Goal: Entertainment & Leisure: Consume media (video, audio)

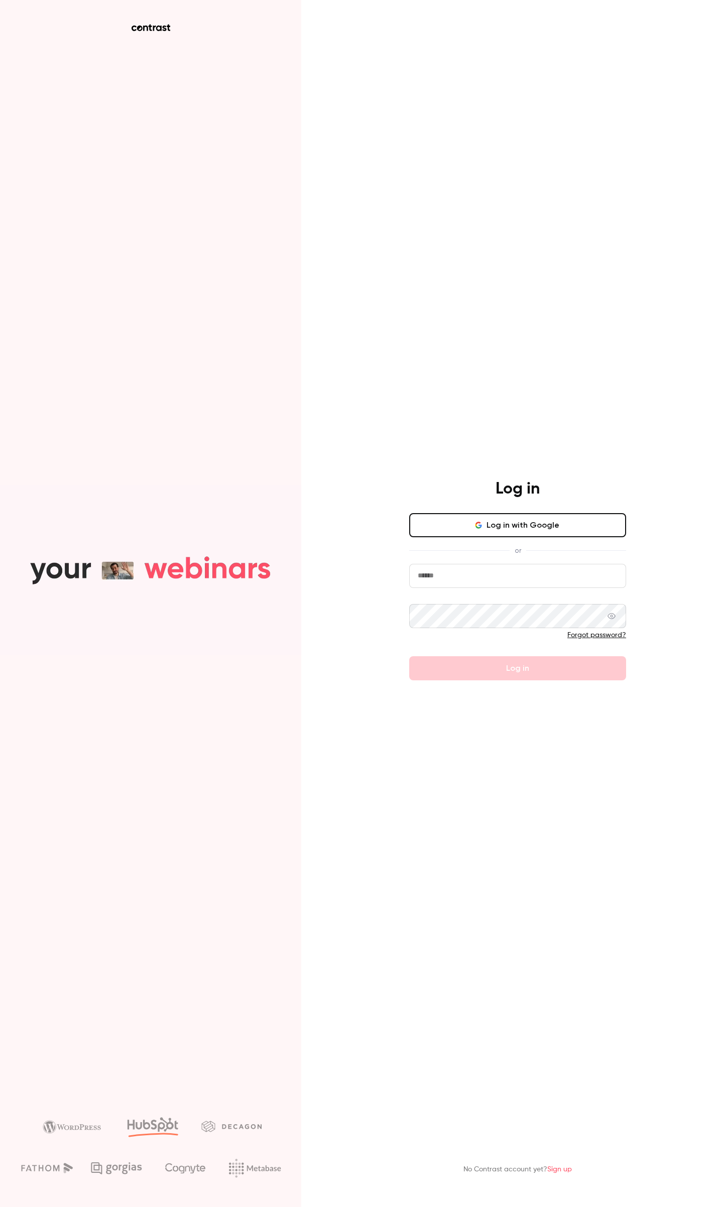
click at [477, 525] on icon "button" at bounding box center [476, 525] width 2 height 3
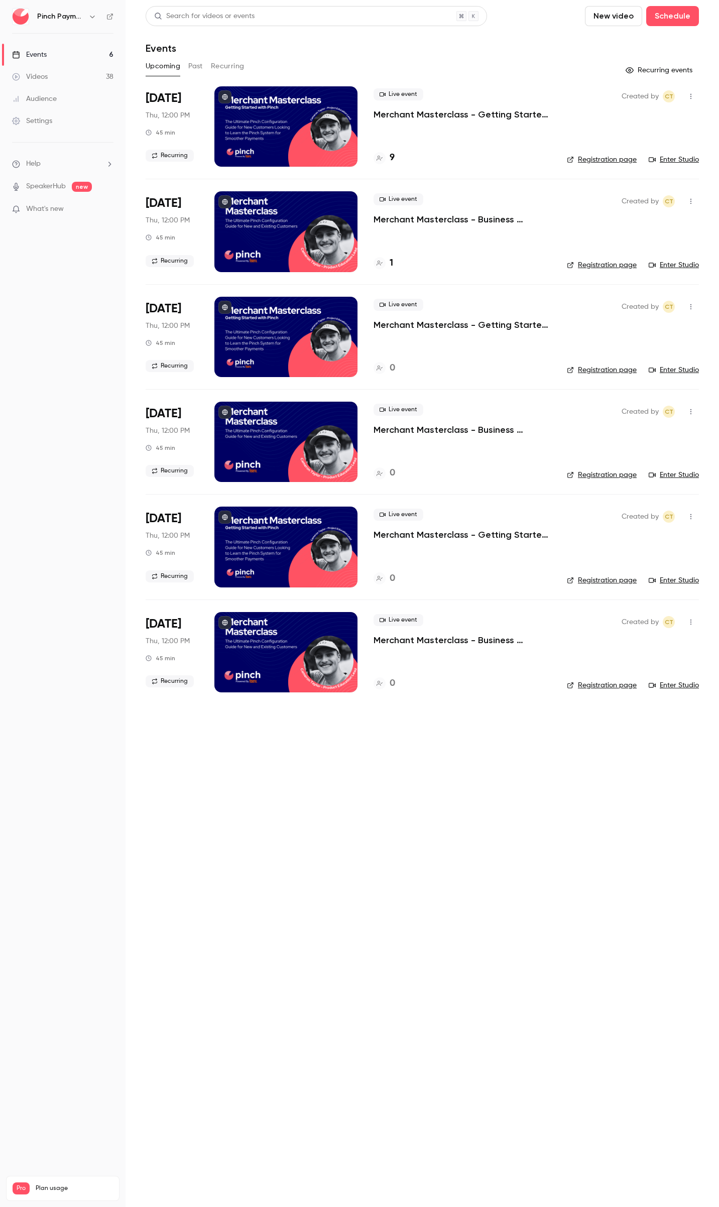
click at [58, 79] on link "Videos 38" at bounding box center [63, 77] width 126 height 22
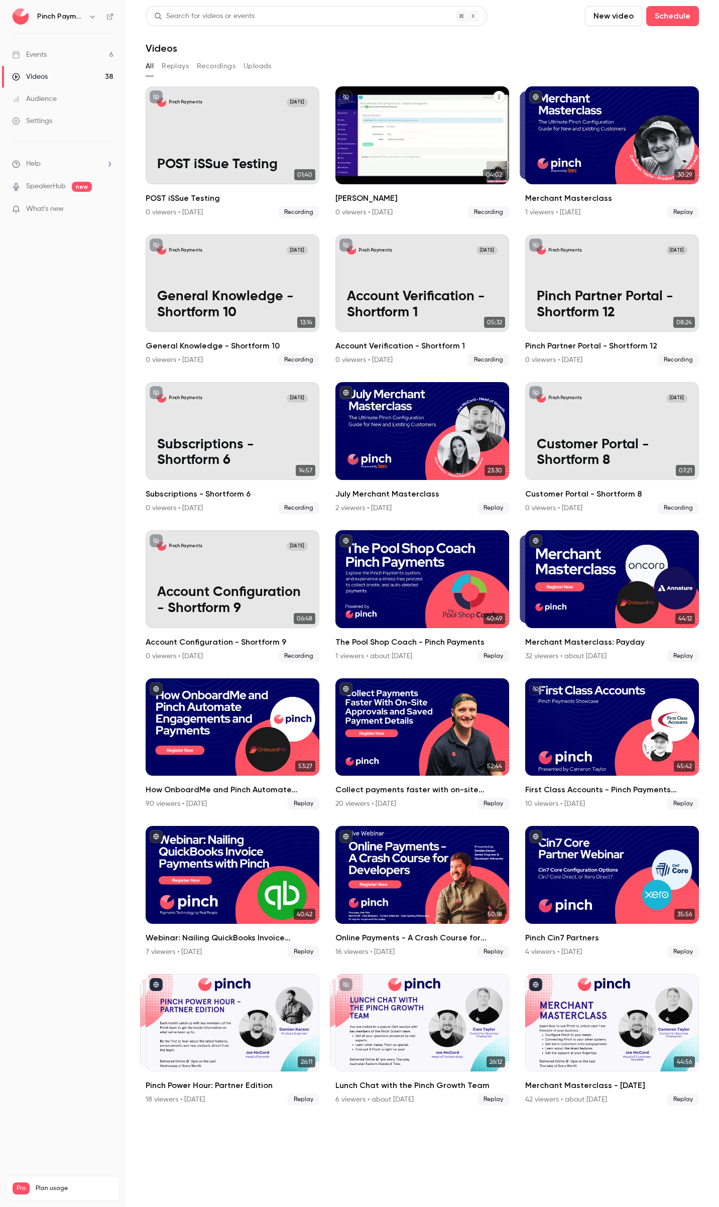
click at [351, 196] on h2 "[PERSON_NAME]" at bounding box center [422, 198] width 174 height 12
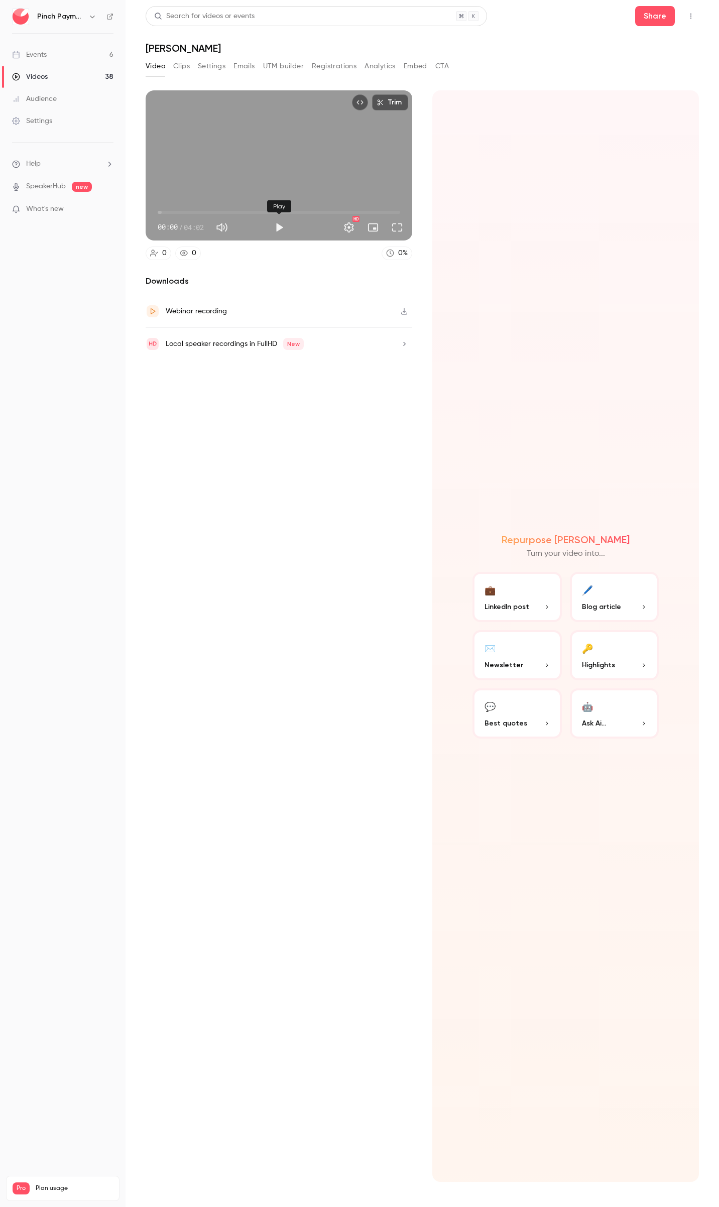
click at [276, 229] on button "Play" at bounding box center [279, 227] width 20 height 20
click at [278, 226] on button "Pause" at bounding box center [279, 227] width 20 height 20
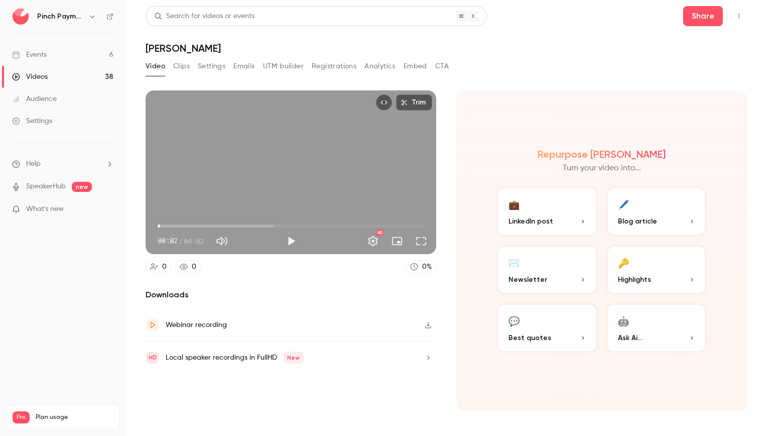
click at [290, 240] on button "Play" at bounding box center [291, 241] width 20 height 20
click at [290, 241] on button "Pause" at bounding box center [291, 241] width 20 height 20
click at [293, 238] on button "Play" at bounding box center [291, 241] width 20 height 20
type input "***"
type input "**"
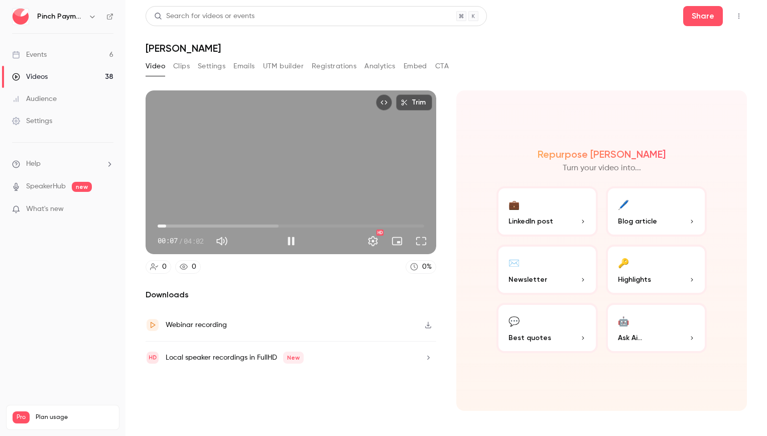
click at [249, 240] on span at bounding box center [246, 241] width 25 height 15
type input "***"
drag, startPoint x: 249, startPoint y: 240, endPoint x: 280, endPoint y: 241, distance: 31.1
click at [280, 241] on div "00:08 / 04:02" at bounding box center [220, 241] width 124 height 16
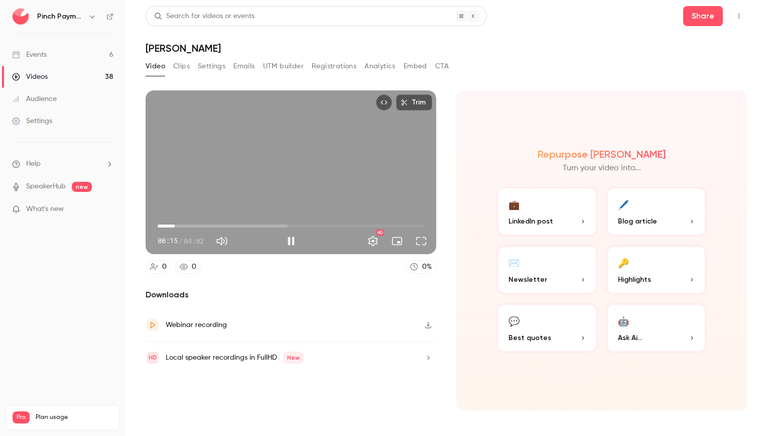
click at [287, 176] on div "Trim 00:15 00:15 / 04:02 HD" at bounding box center [291, 172] width 291 height 164
click at [292, 237] on button "Play" at bounding box center [291, 241] width 20 height 20
type input "****"
type input "**"
type input "****"
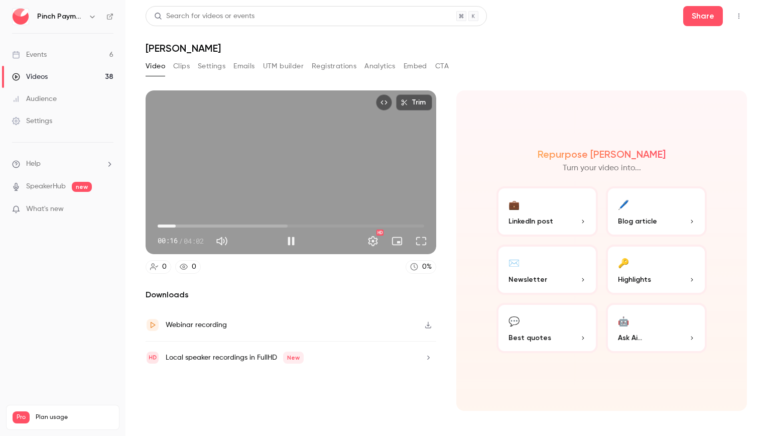
type input "***"
drag, startPoint x: 256, startPoint y: 242, endPoint x: 267, endPoint y: 241, distance: 10.6
click at [267, 241] on div "00:16 / 04:02" at bounding box center [220, 241] width 124 height 16
click at [373, 239] on button "Settings" at bounding box center [373, 241] width 20 height 20
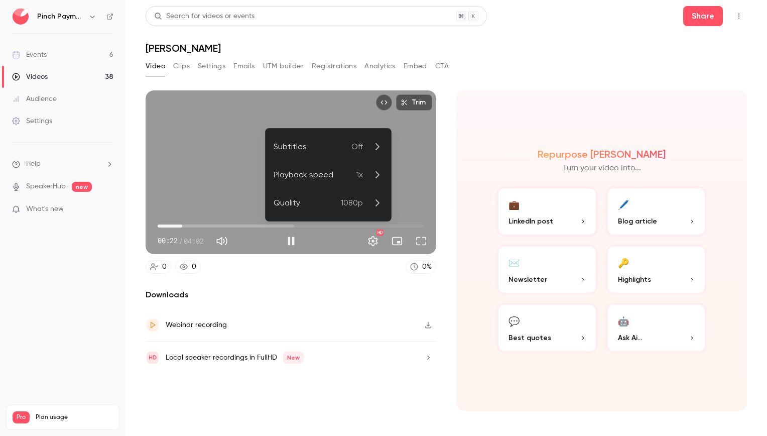
click at [359, 152] on span "Off" at bounding box center [358, 147] width 12 height 12
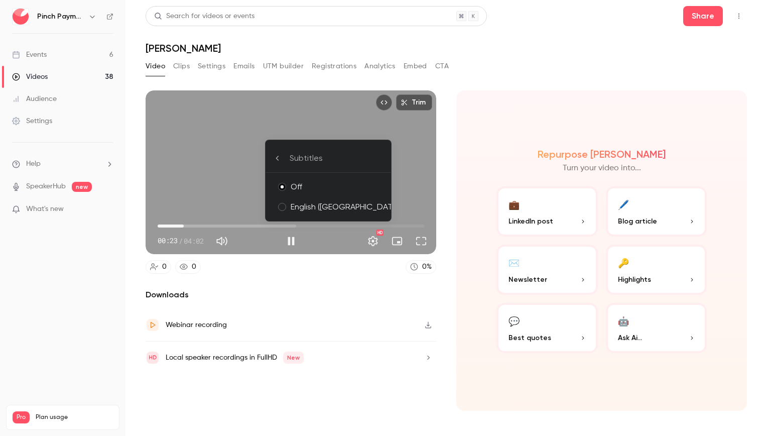
click at [329, 201] on div "English (US)" at bounding box center [337, 207] width 92 height 12
click at [426, 243] on div at bounding box center [383, 218] width 767 height 436
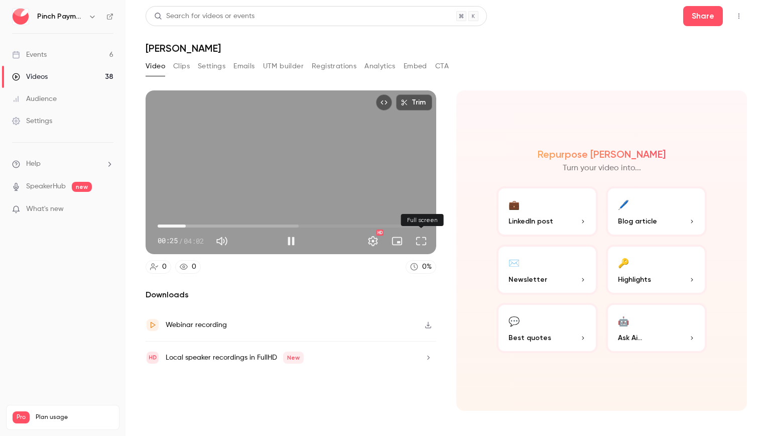
click at [424, 242] on button "Full screen" at bounding box center [421, 241] width 20 height 20
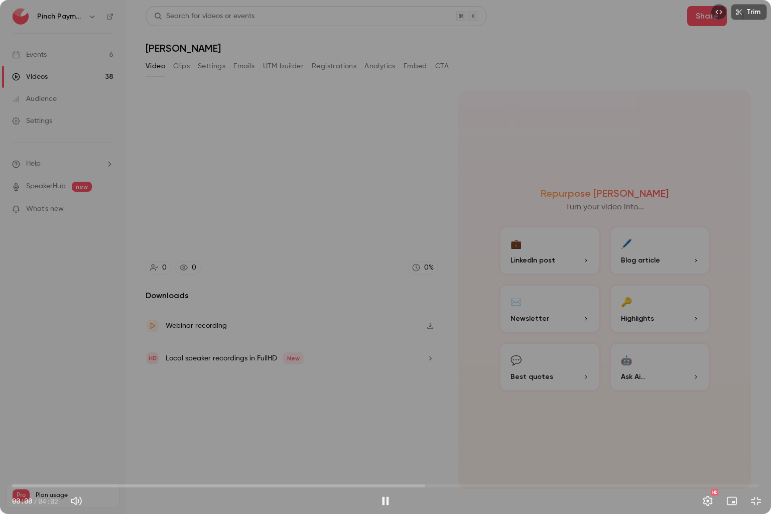
drag, startPoint x: 70, startPoint y: 485, endPoint x: 0, endPoint y: 485, distance: 70.3
click at [0, 485] on div "00:00 00:00 / 04:02 HD" at bounding box center [385, 493] width 771 height 42
click at [719, 499] on button "Exit full screen" at bounding box center [756, 501] width 20 height 20
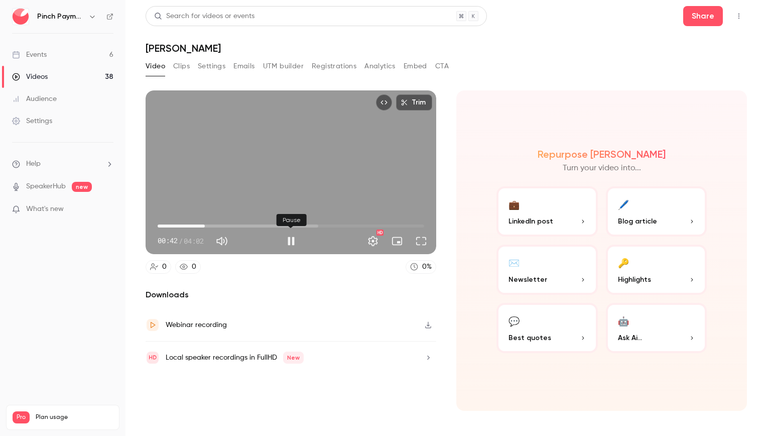
click at [290, 242] on button "Pause" at bounding box center [291, 241] width 20 height 20
type input "**"
click at [719, 17] on main "Search for videos or events Share Anna Refund Video Clips Settings Emails UTM b…" at bounding box center [447, 218] width 642 height 436
click at [51, 77] on link "Videos 38" at bounding box center [63, 77] width 126 height 22
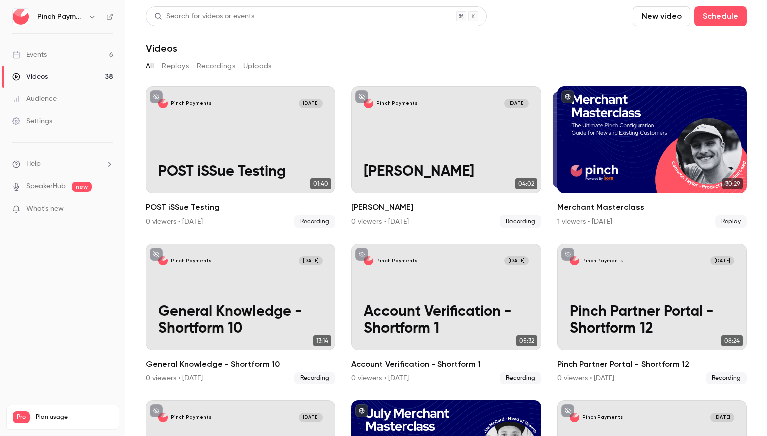
click at [655, 22] on button "New video" at bounding box center [661, 16] width 57 height 20
click at [665, 45] on div "Record" at bounding box center [691, 44] width 76 height 10
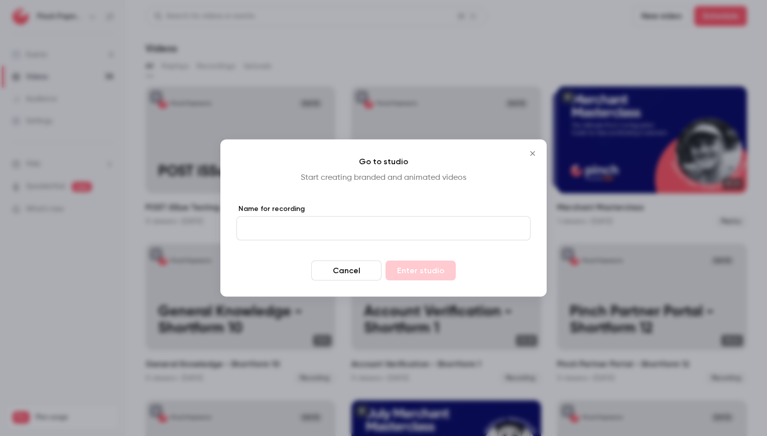
click at [299, 231] on input "Name for recording" at bounding box center [384, 228] width 294 height 24
type input "**********"
click at [423, 272] on button "Enter studio" at bounding box center [421, 271] width 70 height 20
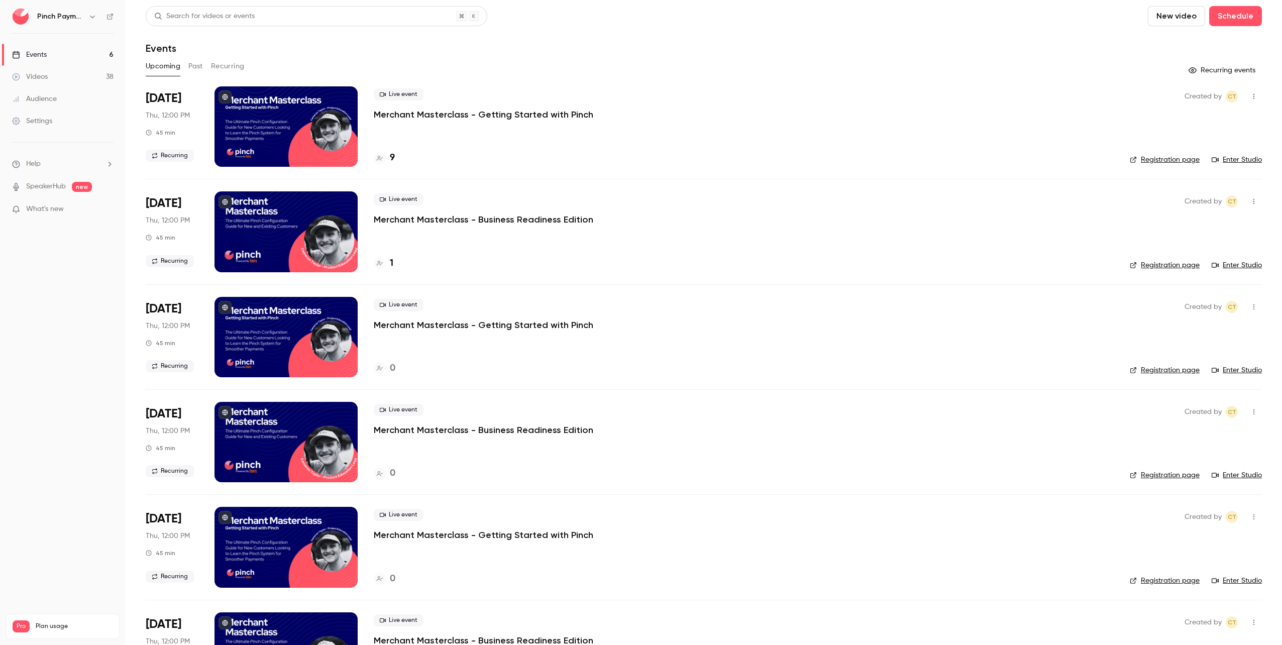
click at [1157, 14] on button "New video" at bounding box center [1175, 16] width 57 height 20
click at [1164, 41] on div at bounding box center [1159, 44] width 16 height 8
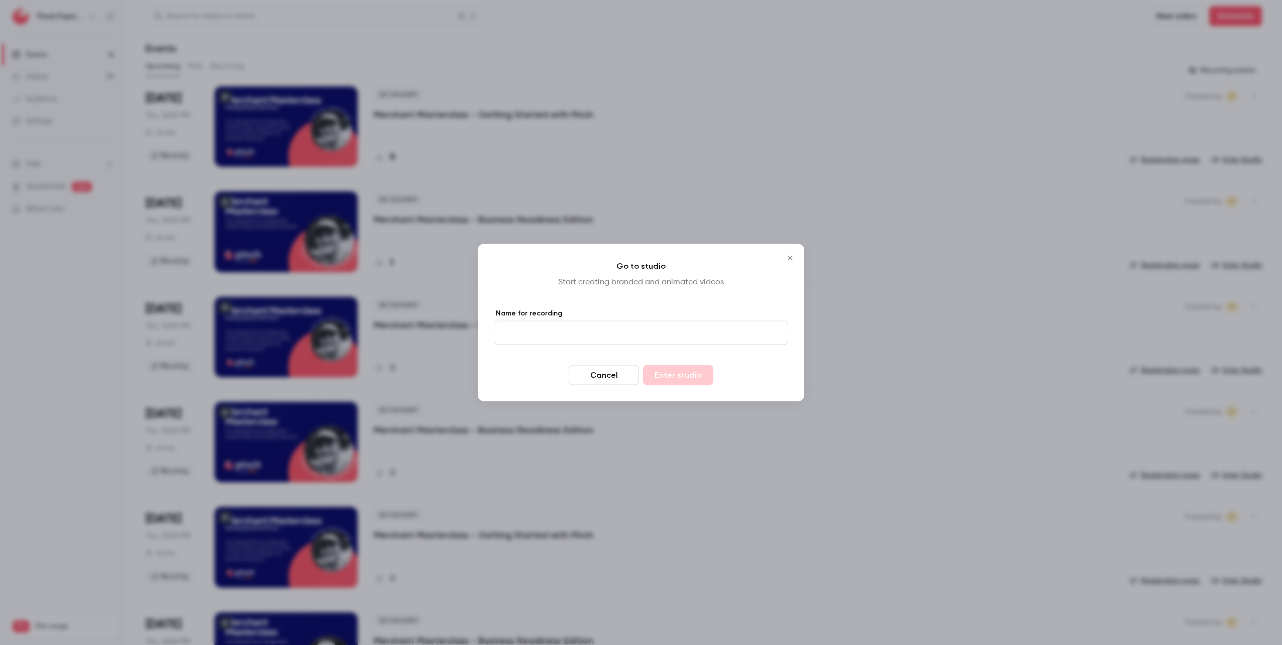
click at [587, 336] on input "Name for recording" at bounding box center [641, 333] width 294 height 24
type input "**********"
click at [666, 370] on button "Enter studio" at bounding box center [678, 375] width 70 height 20
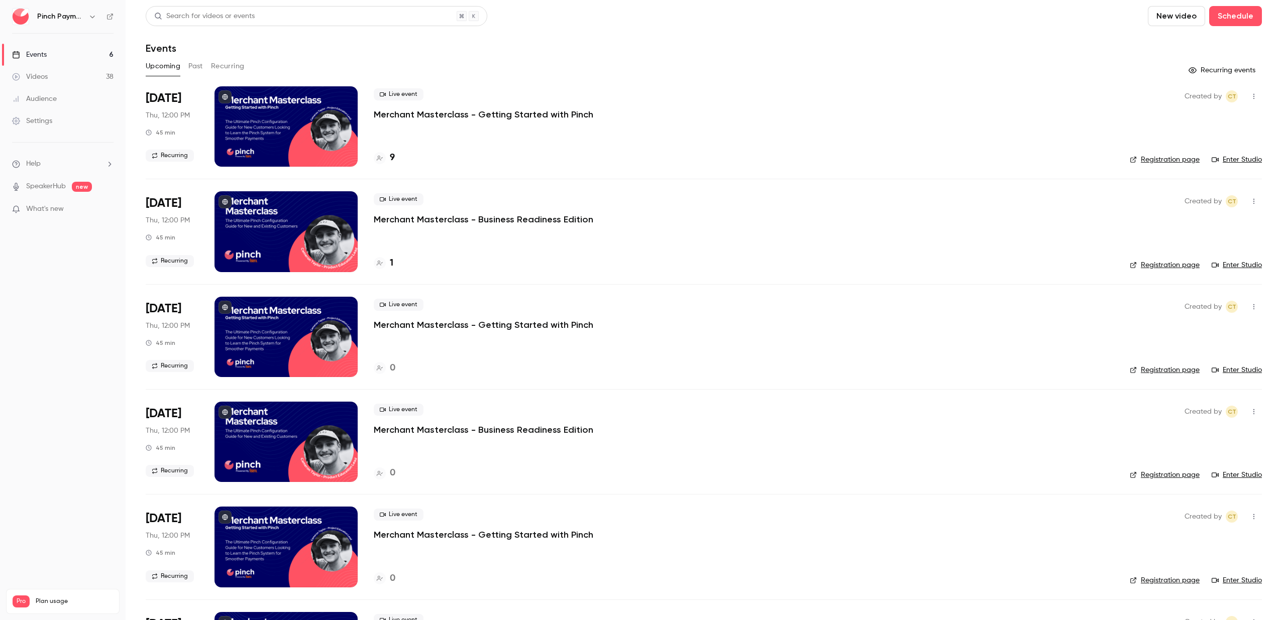
click at [70, 72] on link "Videos 38" at bounding box center [63, 77] width 126 height 22
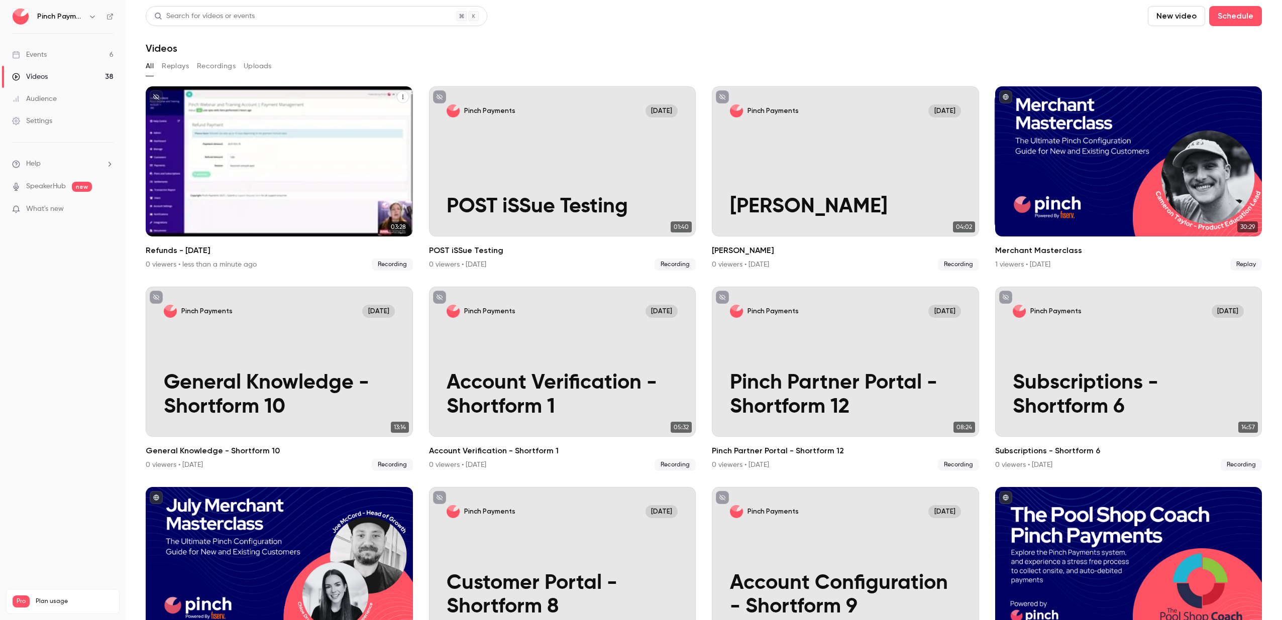
click at [196, 248] on h2 "Refunds - [DATE]" at bounding box center [279, 251] width 267 height 12
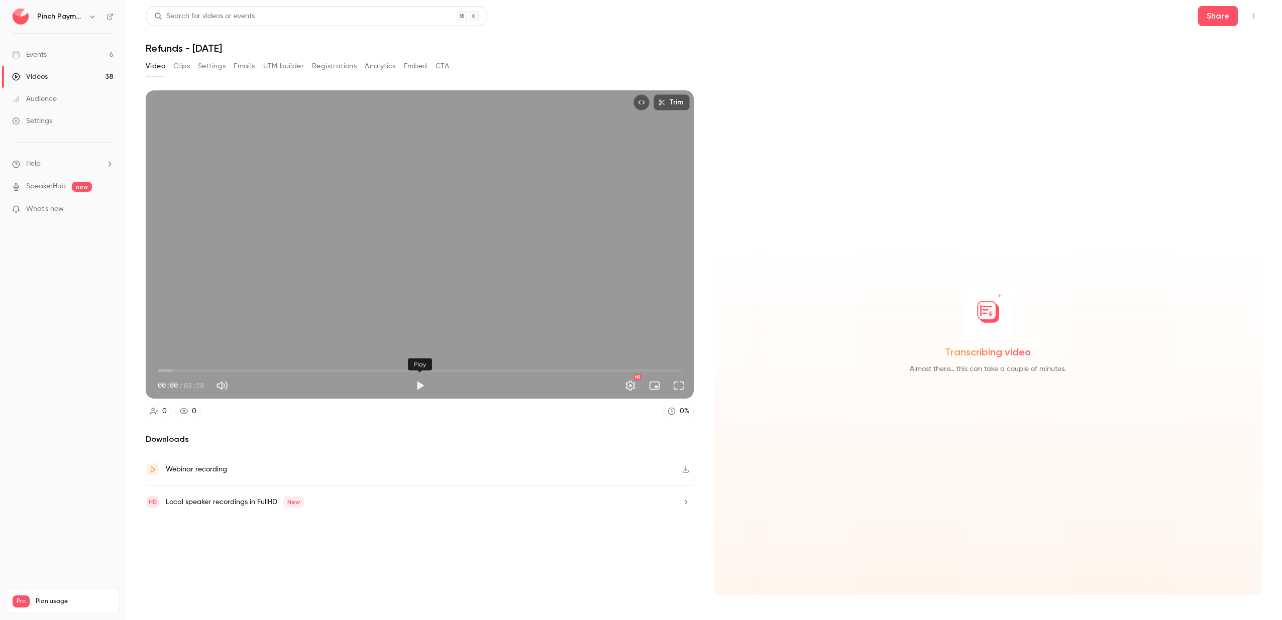
click at [414, 385] on button "Play" at bounding box center [420, 386] width 20 height 20
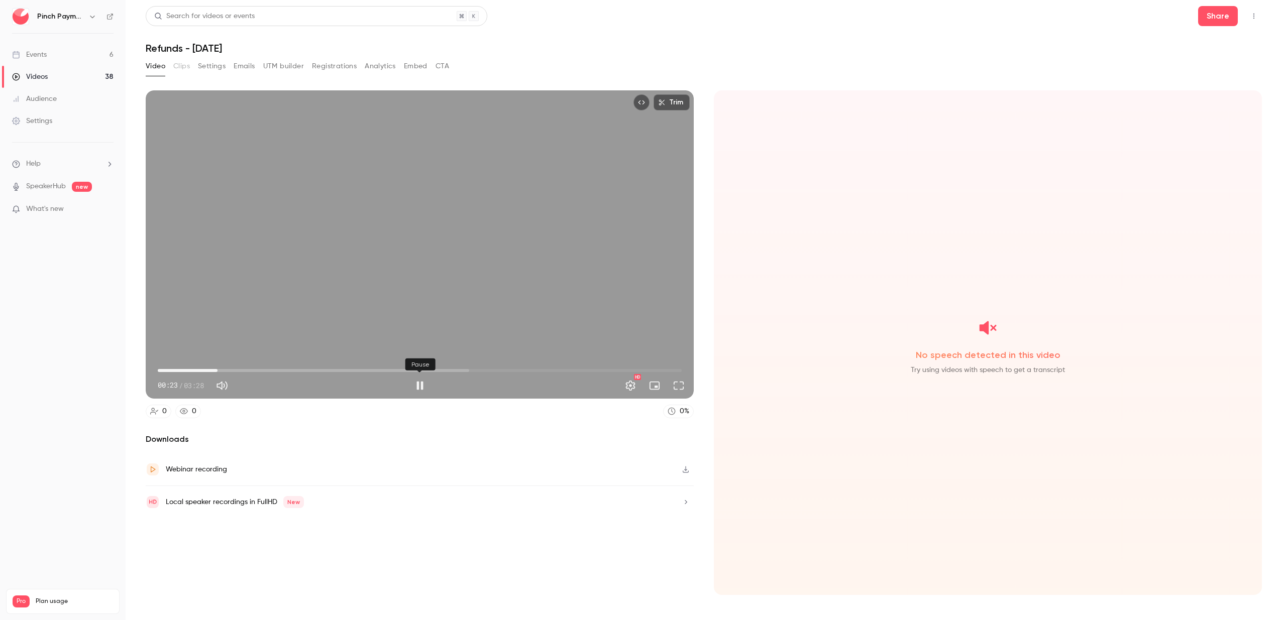
click at [425, 389] on button "Pause" at bounding box center [420, 386] width 20 height 20
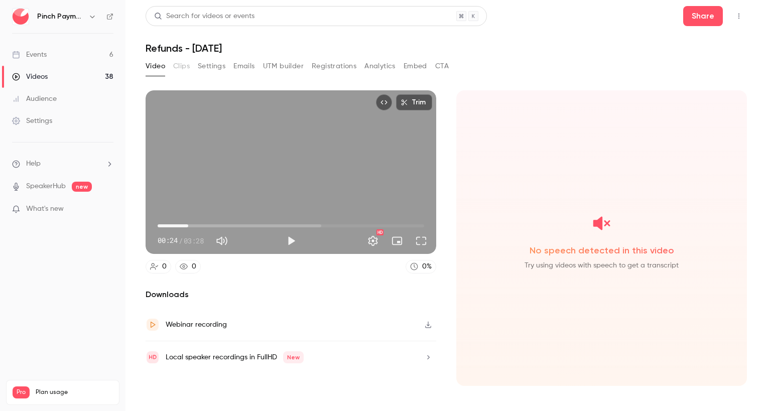
drag, startPoint x: 384, startPoint y: 180, endPoint x: 385, endPoint y: 197, distance: 17.1
click at [282, 241] on button "Play" at bounding box center [291, 241] width 20 height 20
click at [290, 243] on button "Pause" at bounding box center [291, 241] width 20 height 20
drag, startPoint x: 180, startPoint y: 224, endPoint x: 155, endPoint y: 222, distance: 25.7
click at [158, 224] on span "00:25" at bounding box center [291, 226] width 267 height 16
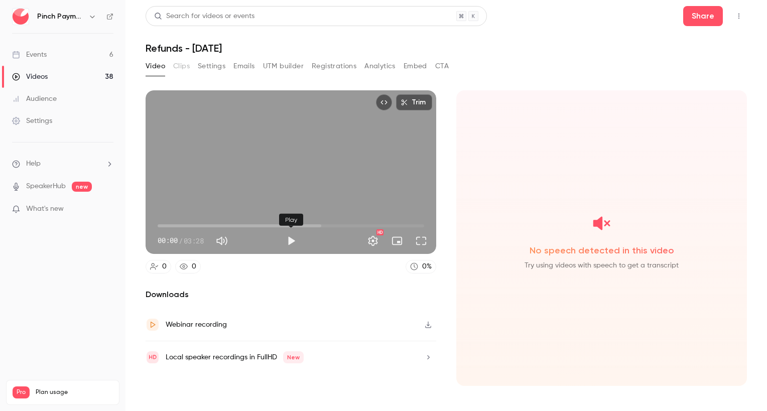
click at [292, 243] on button "Play" at bounding box center [291, 241] width 20 height 20
click at [292, 243] on button "Pause" at bounding box center [291, 241] width 20 height 20
click at [419, 238] on button "Full screen" at bounding box center [421, 241] width 20 height 20
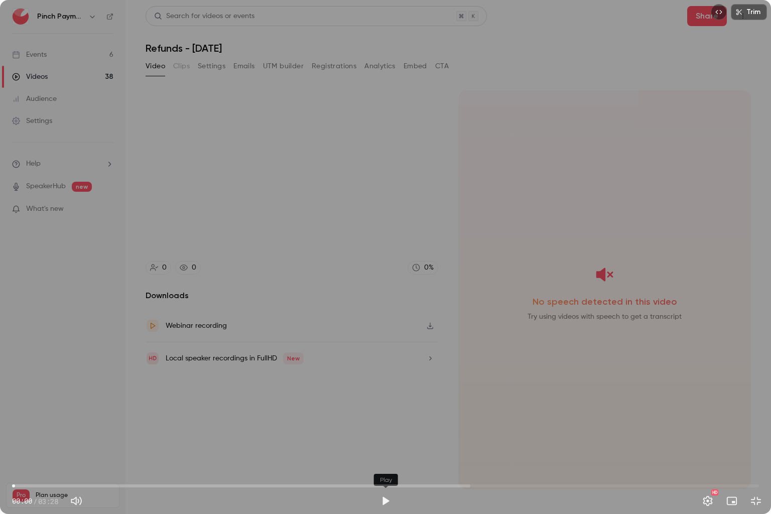
click at [387, 502] on button "Play" at bounding box center [386, 501] width 20 height 20
click at [752, 497] on button "Exit full screen" at bounding box center [756, 501] width 20 height 20
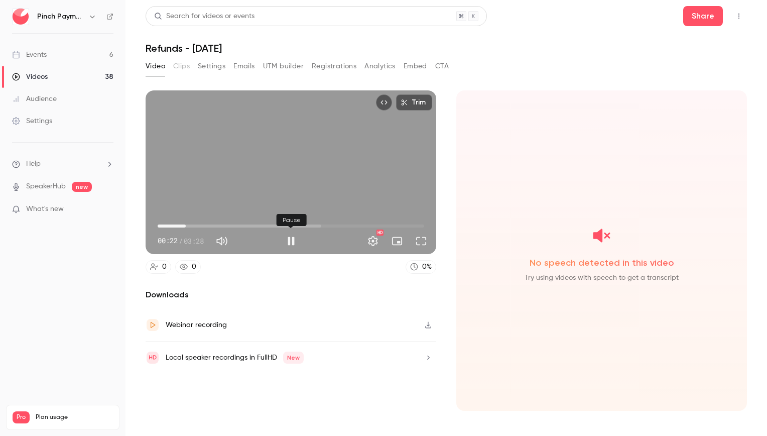
click at [288, 240] on button "Pause" at bounding box center [291, 241] width 20 height 20
click at [288, 238] on button "Play" at bounding box center [291, 241] width 20 height 20
click at [224, 225] on span "00:23" at bounding box center [291, 226] width 267 height 16
click at [281, 224] on span "01:36" at bounding box center [291, 226] width 267 height 16
click at [326, 223] on span "01:36" at bounding box center [291, 226] width 267 height 16
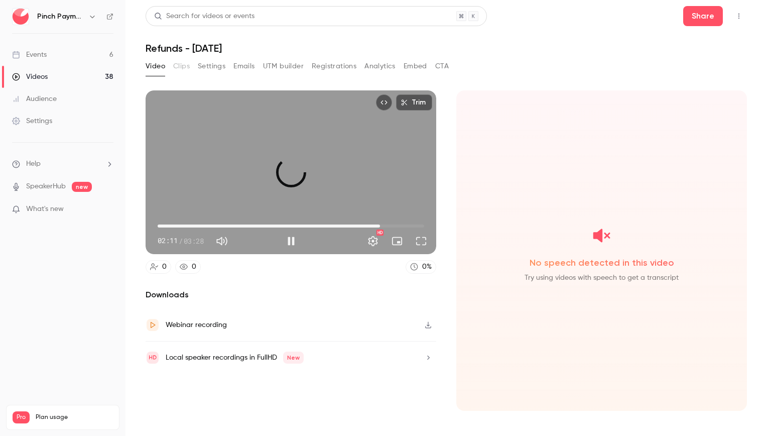
click at [380, 220] on span "02:54" at bounding box center [291, 226] width 267 height 16
click at [171, 225] on span "02:54" at bounding box center [291, 226] width 267 height 16
drag, startPoint x: 171, startPoint y: 225, endPoint x: 153, endPoint y: 225, distance: 18.1
click at [169, 225] on span "00:09" at bounding box center [170, 225] width 3 height 3
click at [295, 244] on button "Pause" at bounding box center [291, 241] width 20 height 20
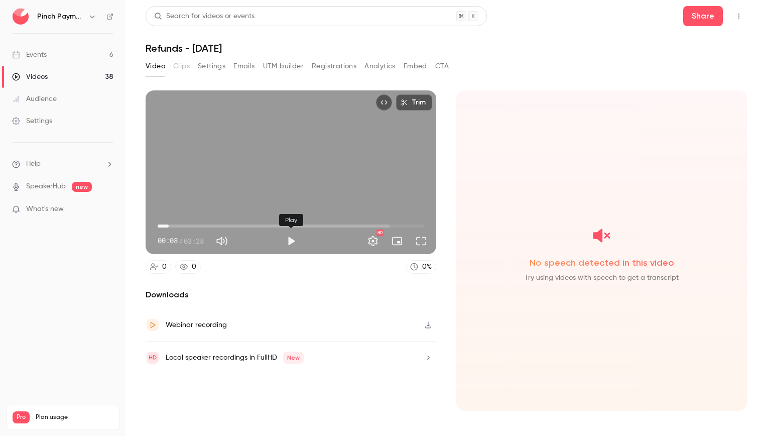
click at [296, 242] on button "Play" at bounding box center [291, 241] width 20 height 20
click at [296, 242] on button "Pause" at bounding box center [291, 241] width 20 height 20
click at [384, 205] on div "Trim 00:10 00:10 / 03:28 HD" at bounding box center [291, 172] width 291 height 164
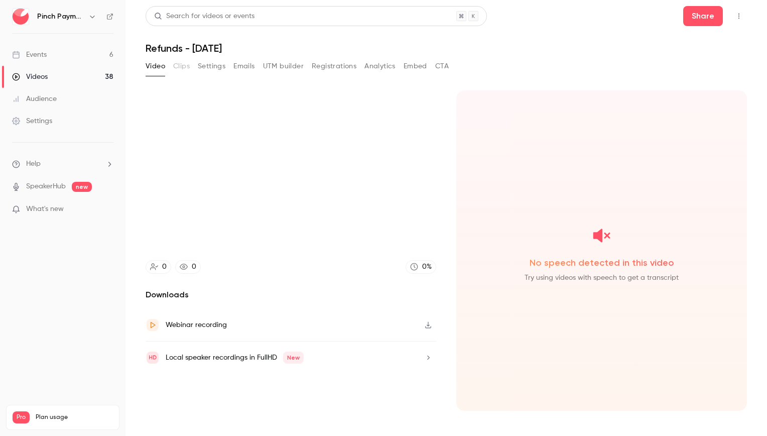
drag, startPoint x: 384, startPoint y: 205, endPoint x: 544, endPoint y: 38, distance: 231.6
click at [544, 38] on header "Search for videos or events Share Refunds - [DATE]" at bounding box center [447, 30] width 602 height 48
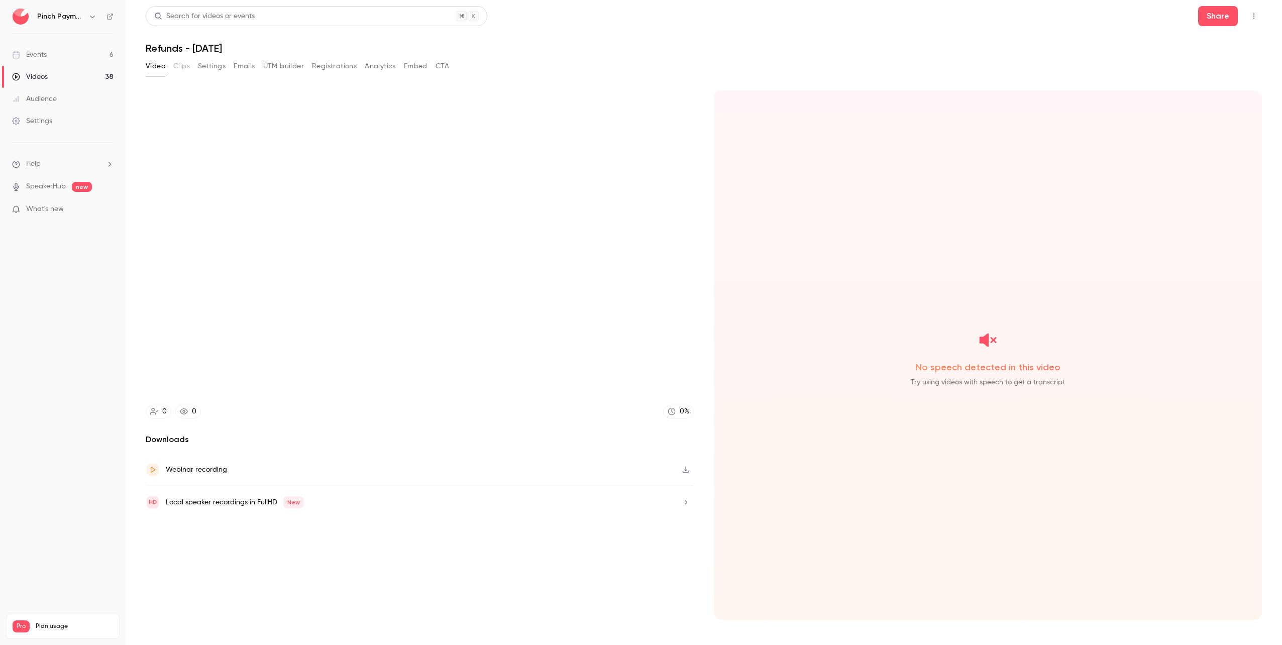
click at [1253, 15] on icon "Top Bar Actions" at bounding box center [1253, 16] width 8 height 7
click at [1205, 89] on div "Delete" at bounding box center [1215, 94] width 78 height 10
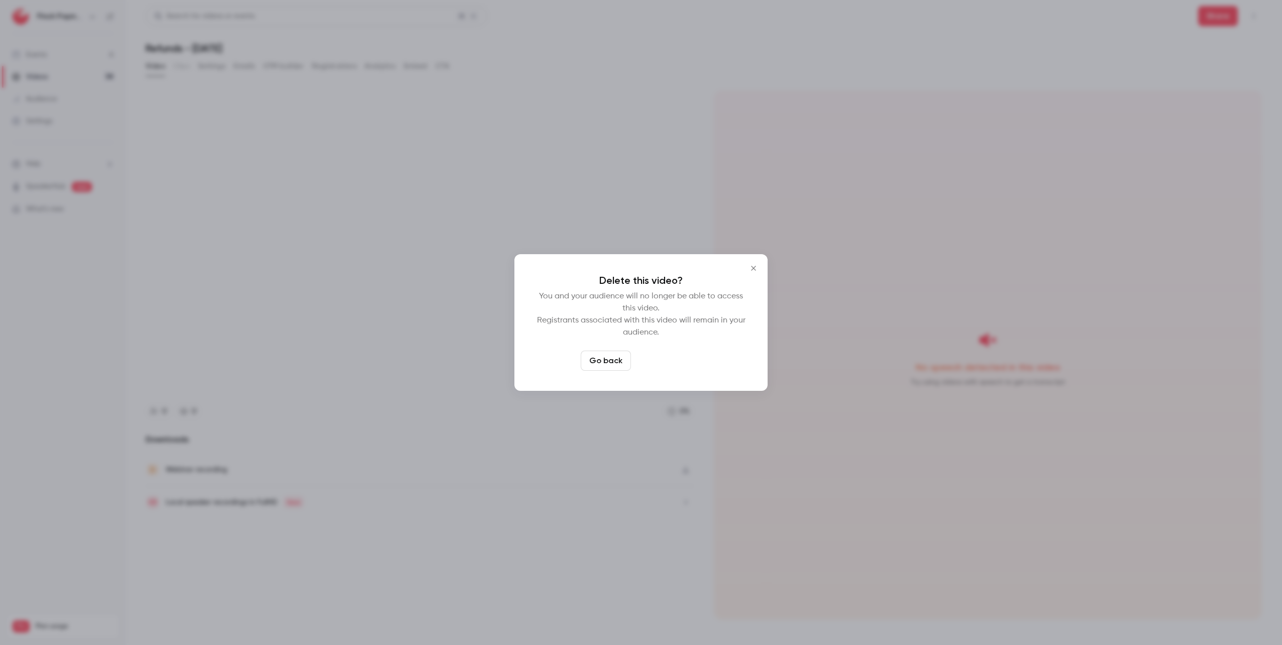
click at [647, 361] on button "Delete video" at bounding box center [668, 361] width 67 height 20
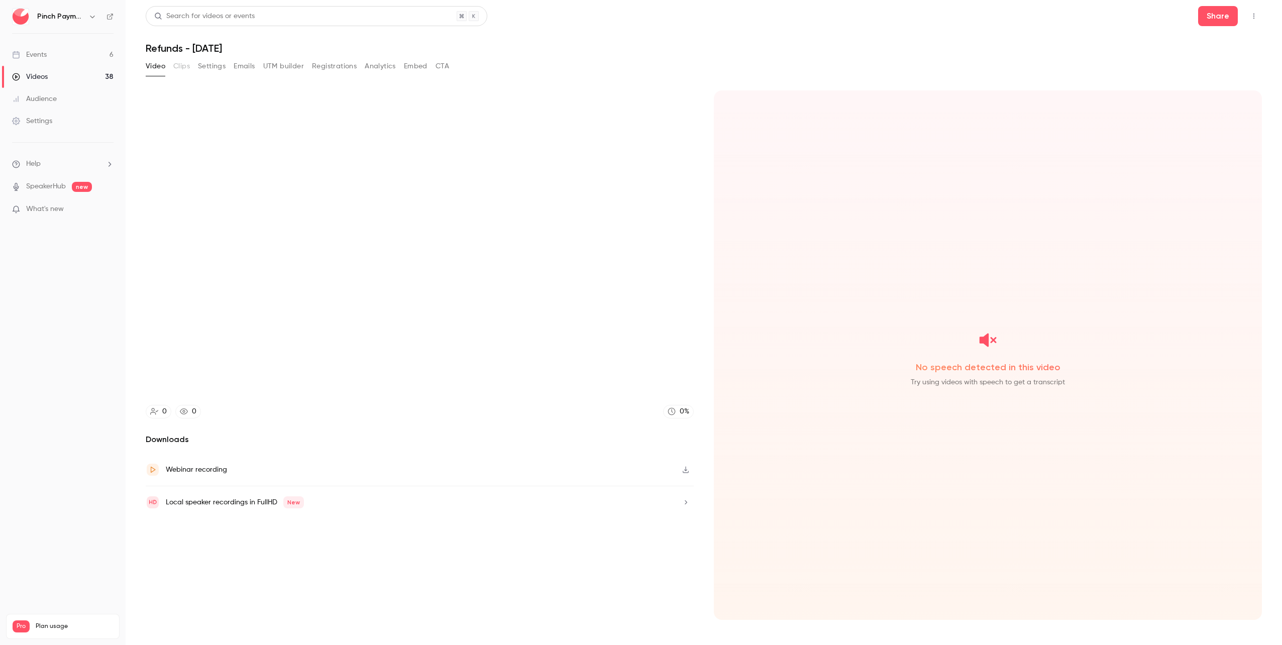
type input "****"
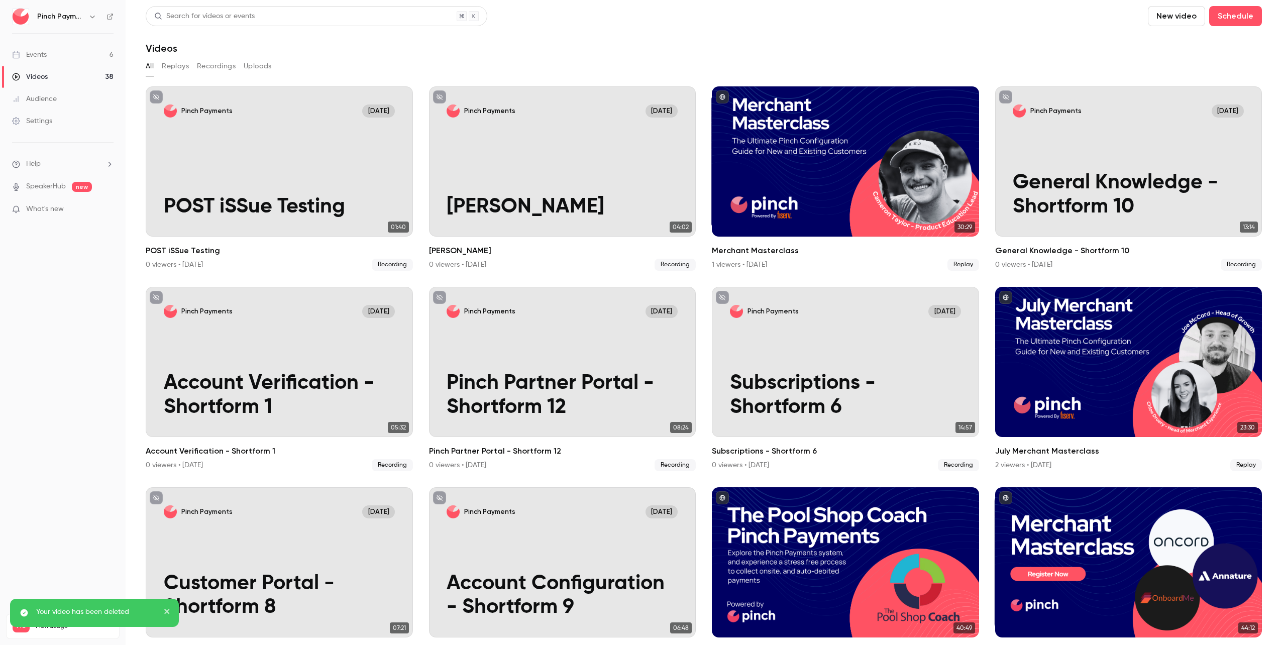
click at [1164, 20] on button "New video" at bounding box center [1175, 16] width 57 height 20
click at [1173, 45] on div "Record" at bounding box center [1206, 44] width 76 height 10
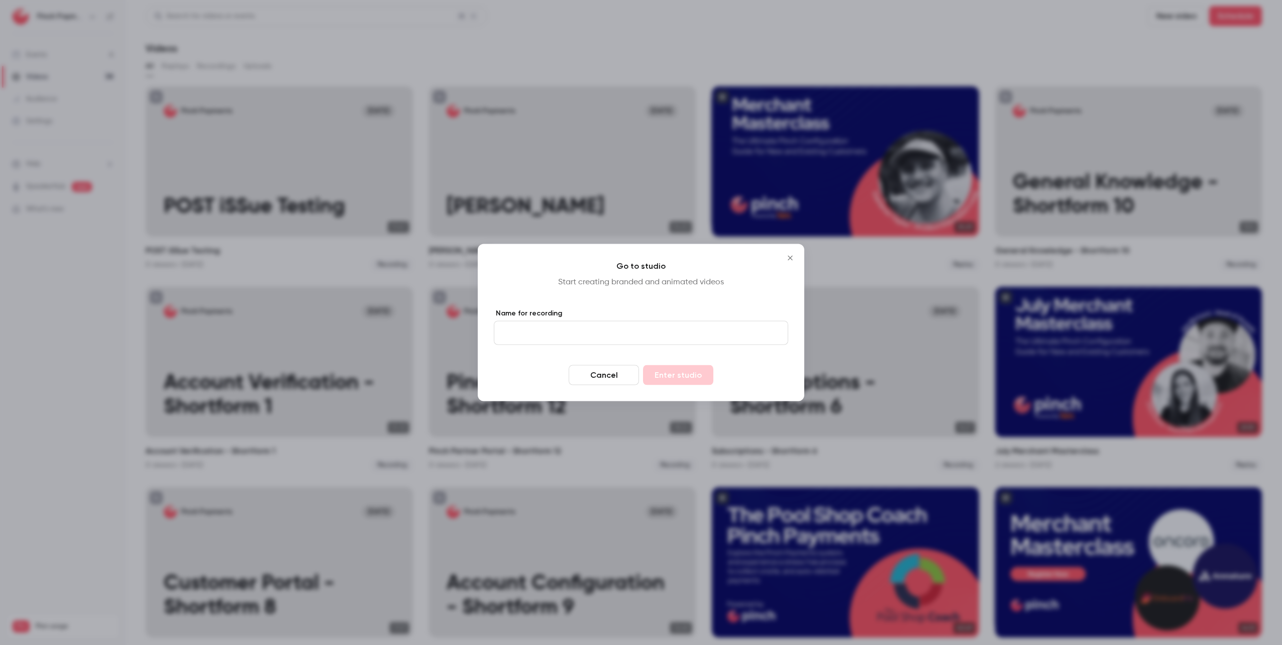
click at [545, 332] on input "Name for recording" at bounding box center [641, 333] width 294 height 24
type input "**********"
click at [694, 379] on button "Enter studio" at bounding box center [678, 375] width 70 height 20
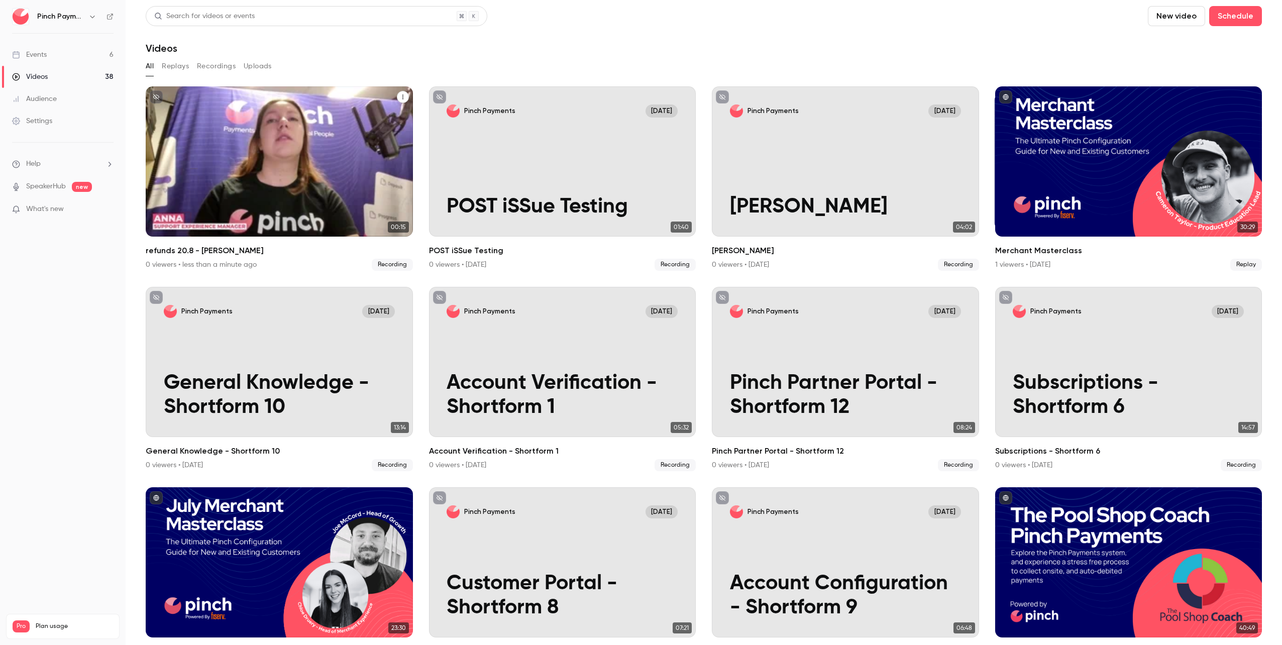
click at [206, 186] on div "Pinch Payments [DATE] refunds 20.8 - [PERSON_NAME]" at bounding box center [279, 161] width 267 height 150
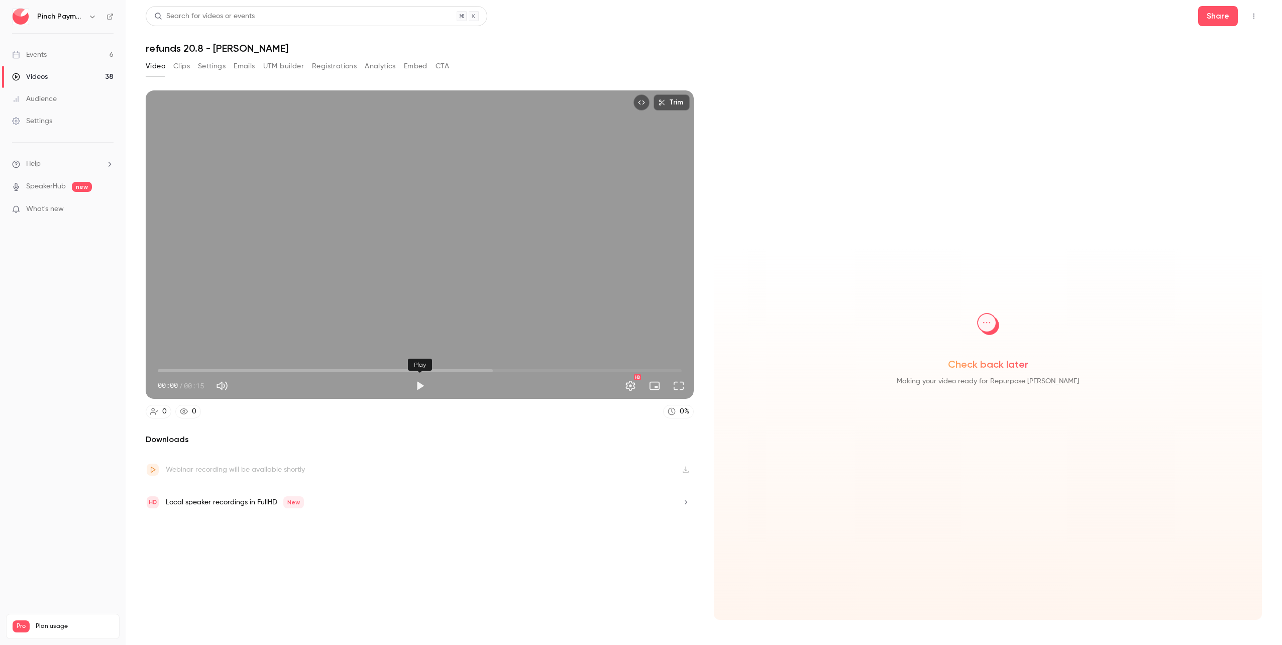
click at [418, 391] on button "Play" at bounding box center [420, 386] width 20 height 20
type input "***"
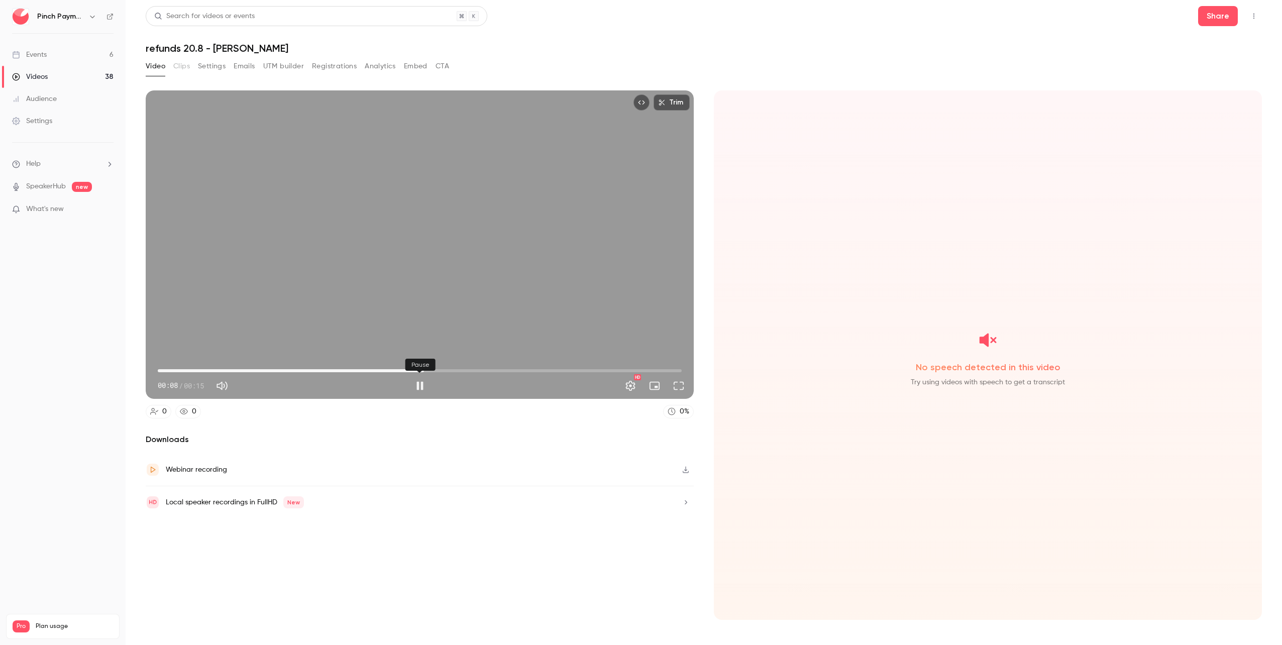
click at [420, 392] on button "Pause" at bounding box center [420, 386] width 20 height 20
click at [395, 253] on div "Trim 00:08 00:08 / 00:15 HD" at bounding box center [420, 244] width 548 height 308
click at [404, 207] on div "Trim 00:15 00:15 / 00:15 HD" at bounding box center [420, 244] width 548 height 308
click at [371, 163] on div "Trim 00:15 00:15 / 00:15 HD" at bounding box center [420, 244] width 548 height 308
click at [630, 392] on button "Settings" at bounding box center [630, 386] width 20 height 20
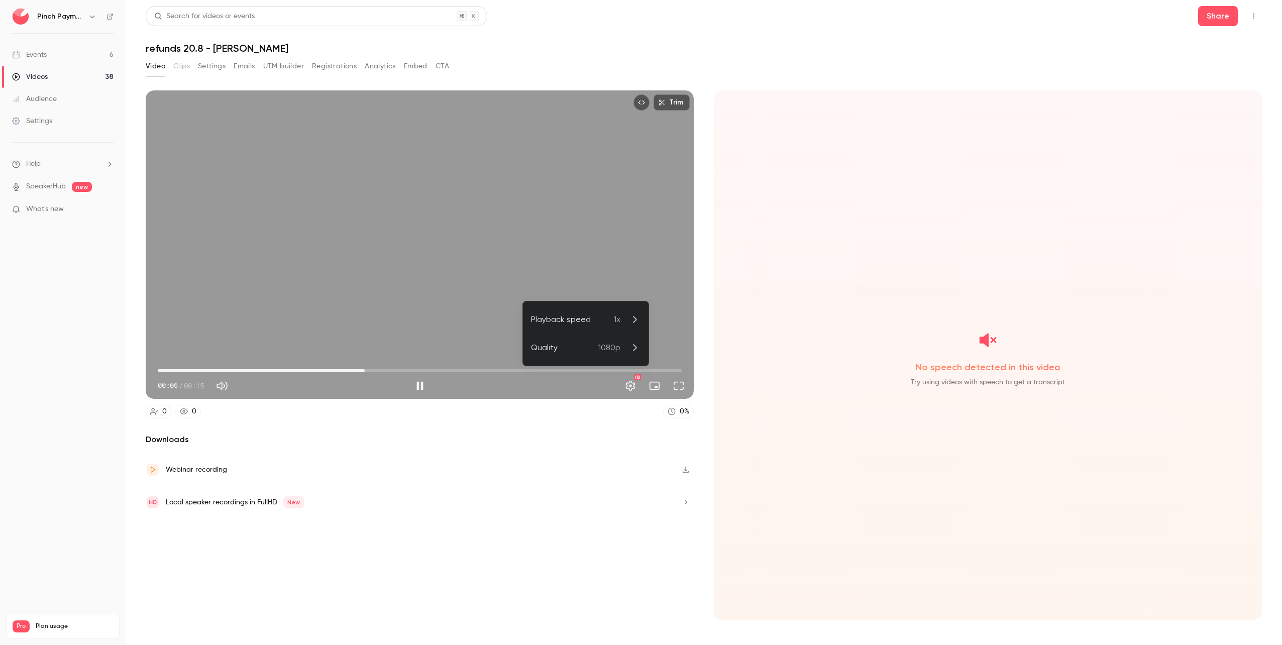
click at [636, 383] on div at bounding box center [641, 322] width 1282 height 645
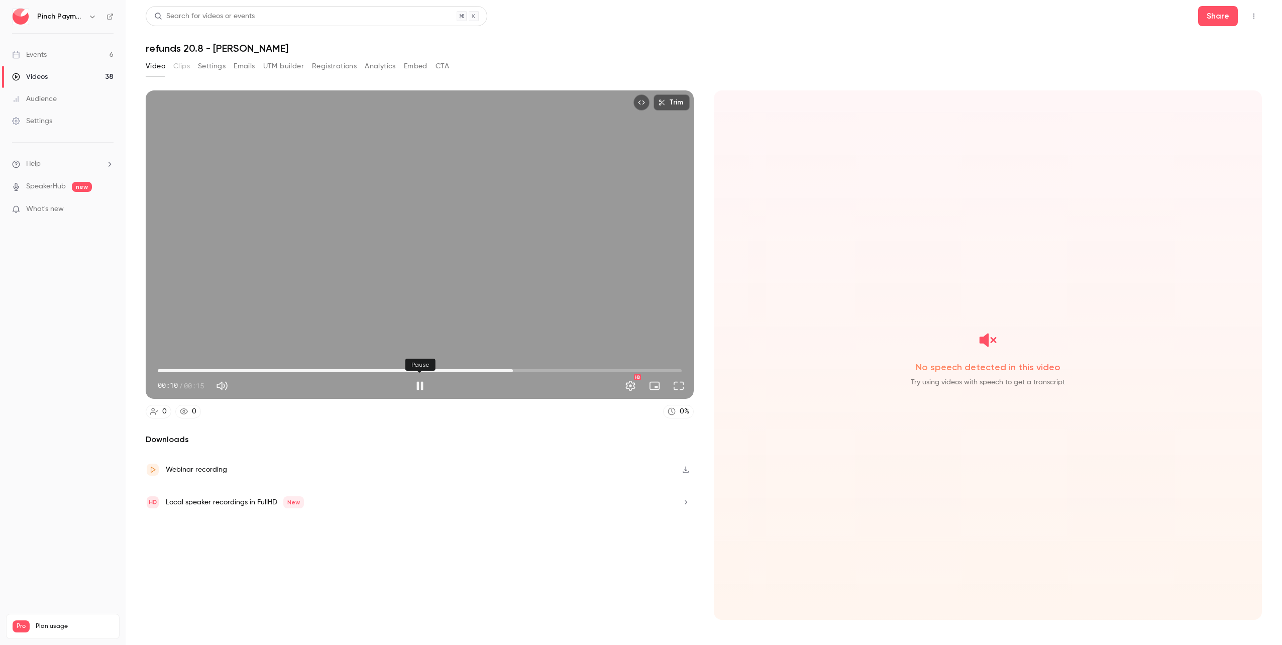
click at [419, 383] on button "Pause" at bounding box center [420, 386] width 20 height 20
type input "****"
click at [1257, 22] on button "Top Bar Actions" at bounding box center [1253, 16] width 16 height 16
click at [1202, 87] on li "Delete" at bounding box center [1207, 94] width 110 height 26
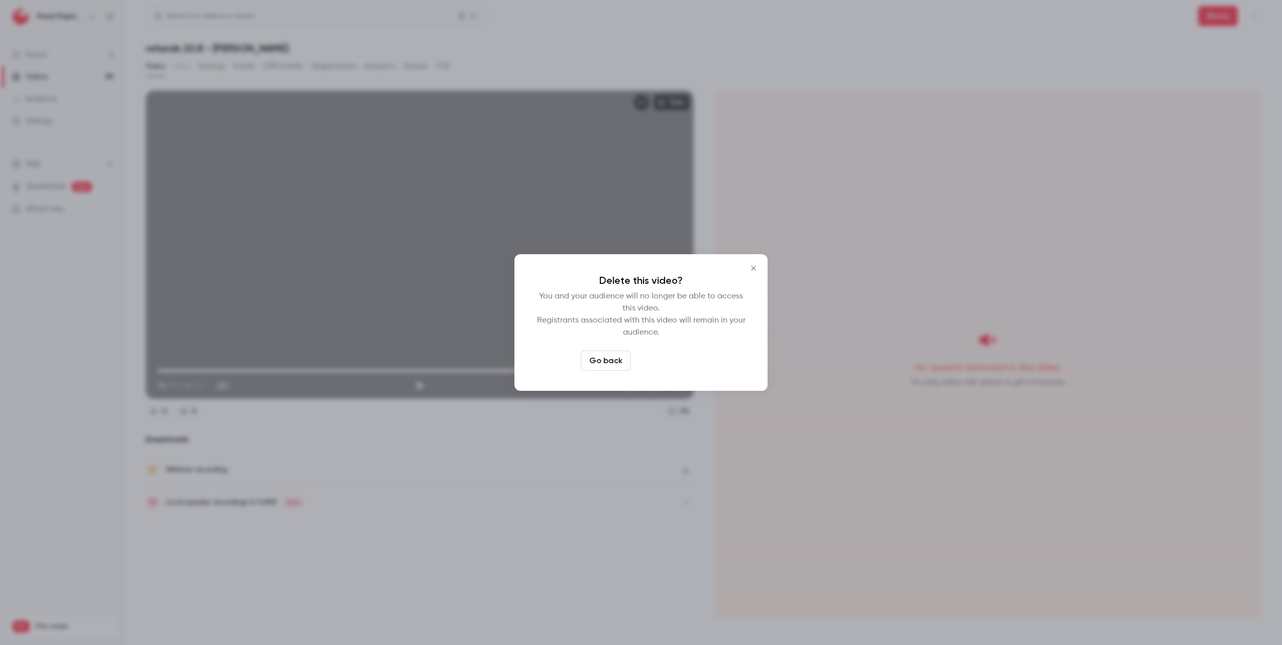
click at [679, 355] on button "Delete video" at bounding box center [668, 361] width 67 height 20
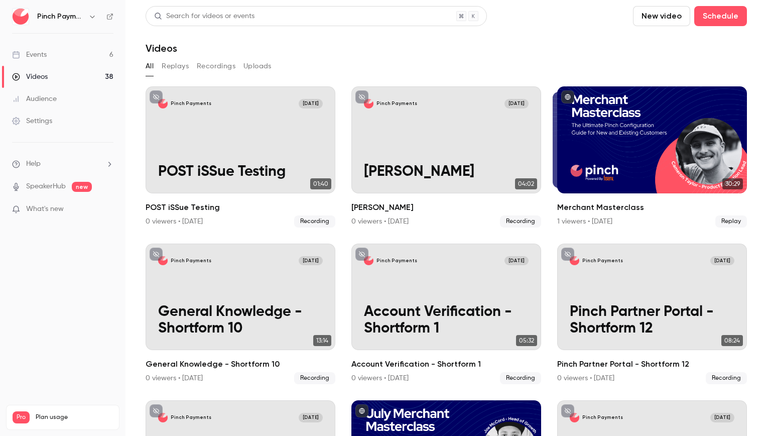
click at [653, 22] on button "New video" at bounding box center [661, 16] width 57 height 20
click at [676, 48] on li "Record" at bounding box center [683, 44] width 108 height 26
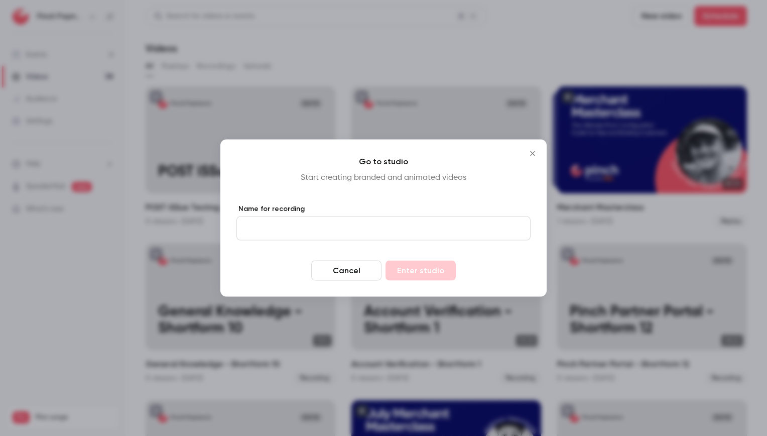
click at [361, 229] on input "Name for recording" at bounding box center [384, 228] width 294 height 24
type input "**********"
click at [406, 267] on button "Enter studio" at bounding box center [421, 271] width 70 height 20
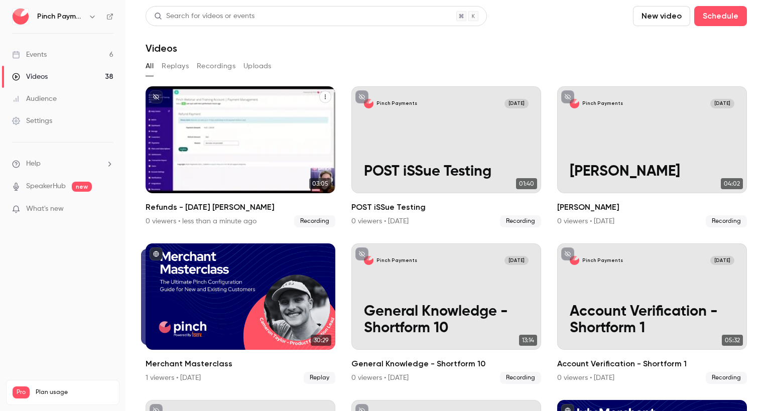
click at [198, 210] on h2 "Refunds - [DATE] [PERSON_NAME]" at bounding box center [241, 207] width 190 height 12
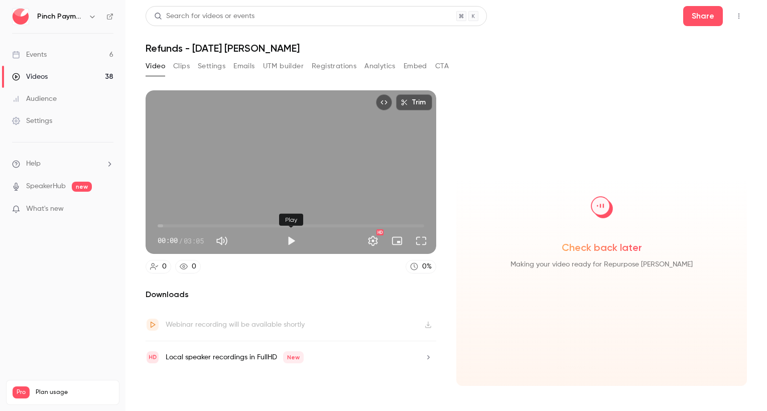
click at [293, 241] on button "Play" at bounding box center [291, 241] width 20 height 20
click at [423, 245] on button "Full screen" at bounding box center [421, 241] width 20 height 20
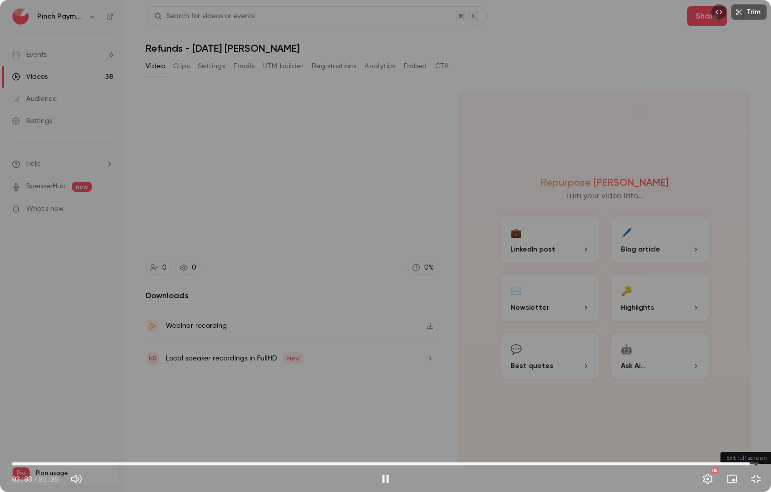
click at [759, 478] on button "Exit full screen" at bounding box center [756, 479] width 20 height 20
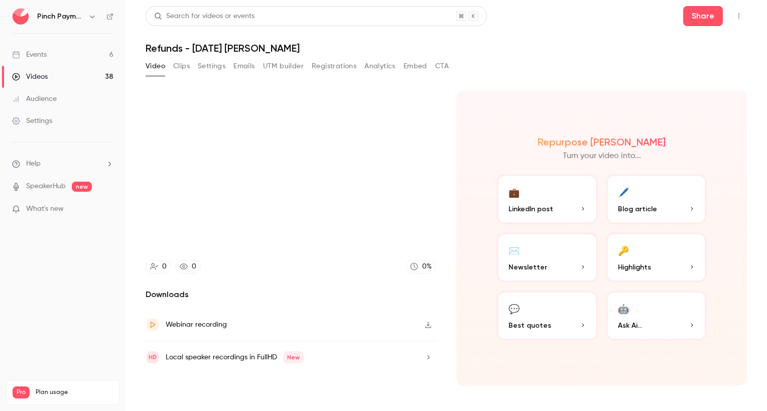
type input "*****"
